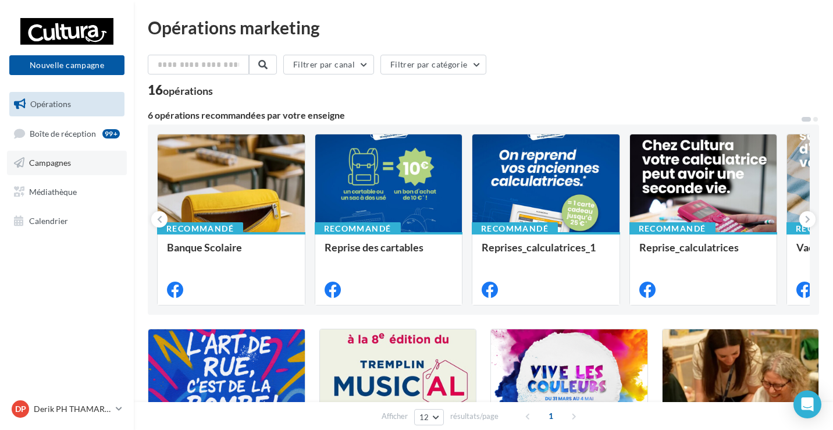
click at [47, 162] on span "Campagnes" at bounding box center [50, 163] width 42 height 10
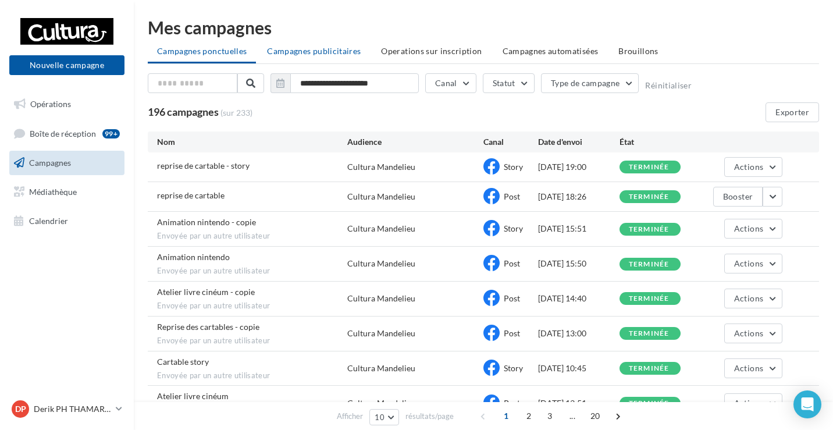
click at [328, 46] on span "Campagnes publicitaires" at bounding box center [314, 51] width 94 height 10
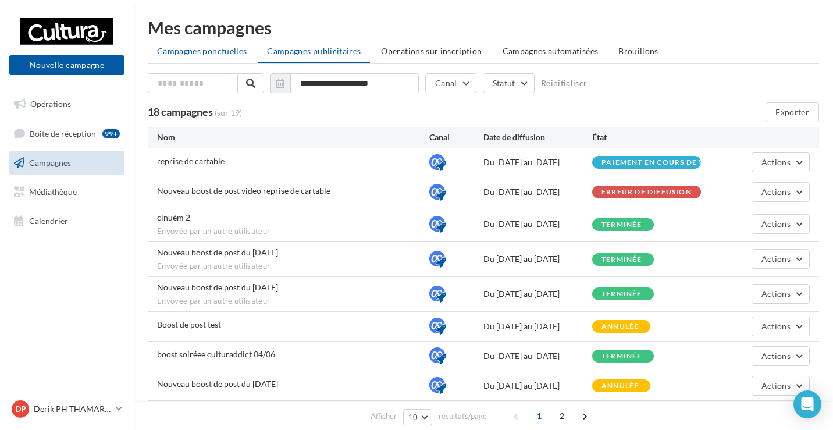
click at [189, 49] on span "Campagnes ponctuelles" at bounding box center [202, 51] width 90 height 10
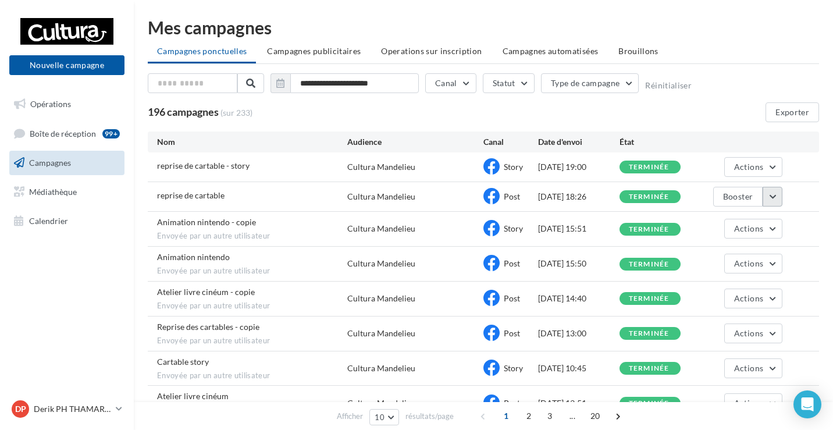
click at [776, 197] on button "button" at bounding box center [773, 197] width 20 height 20
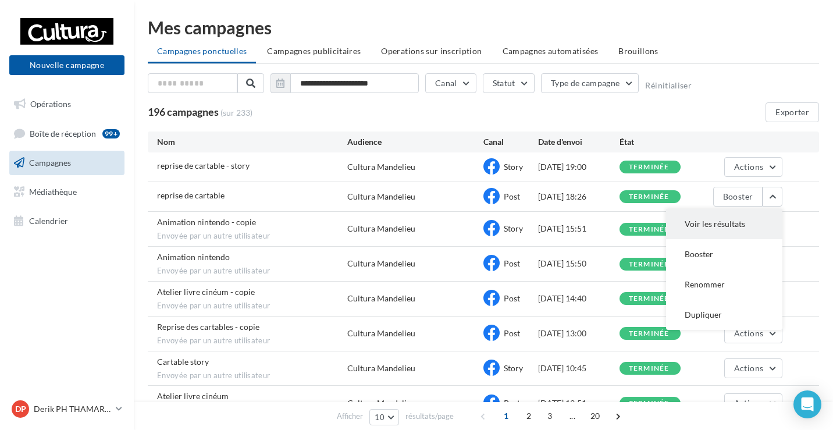
click at [712, 223] on button "Voir les résultats" at bounding box center [724, 224] width 116 height 30
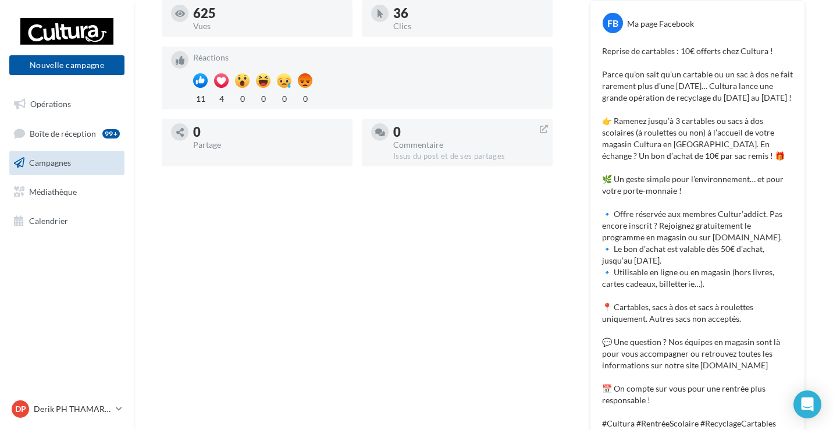
scroll to position [249, 0]
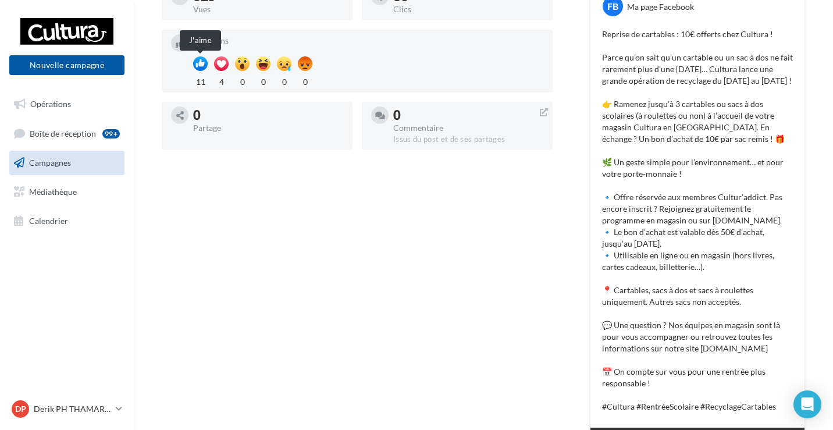
click at [197, 56] on div at bounding box center [200, 63] width 15 height 15
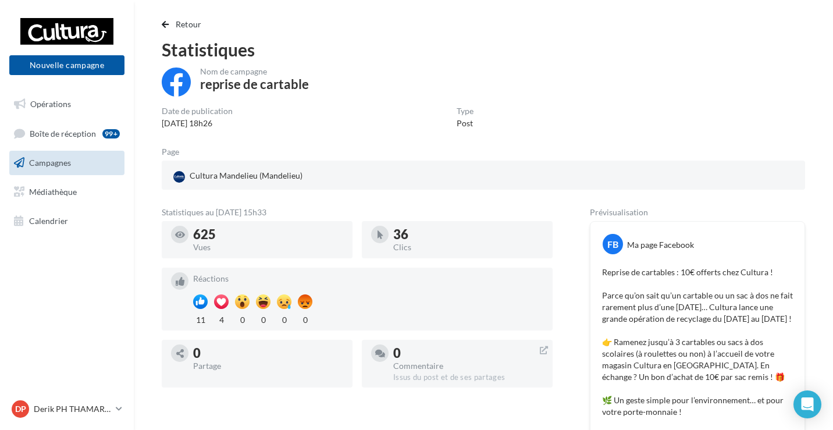
scroll to position [0, 0]
